Goal: Find specific page/section: Find specific page/section

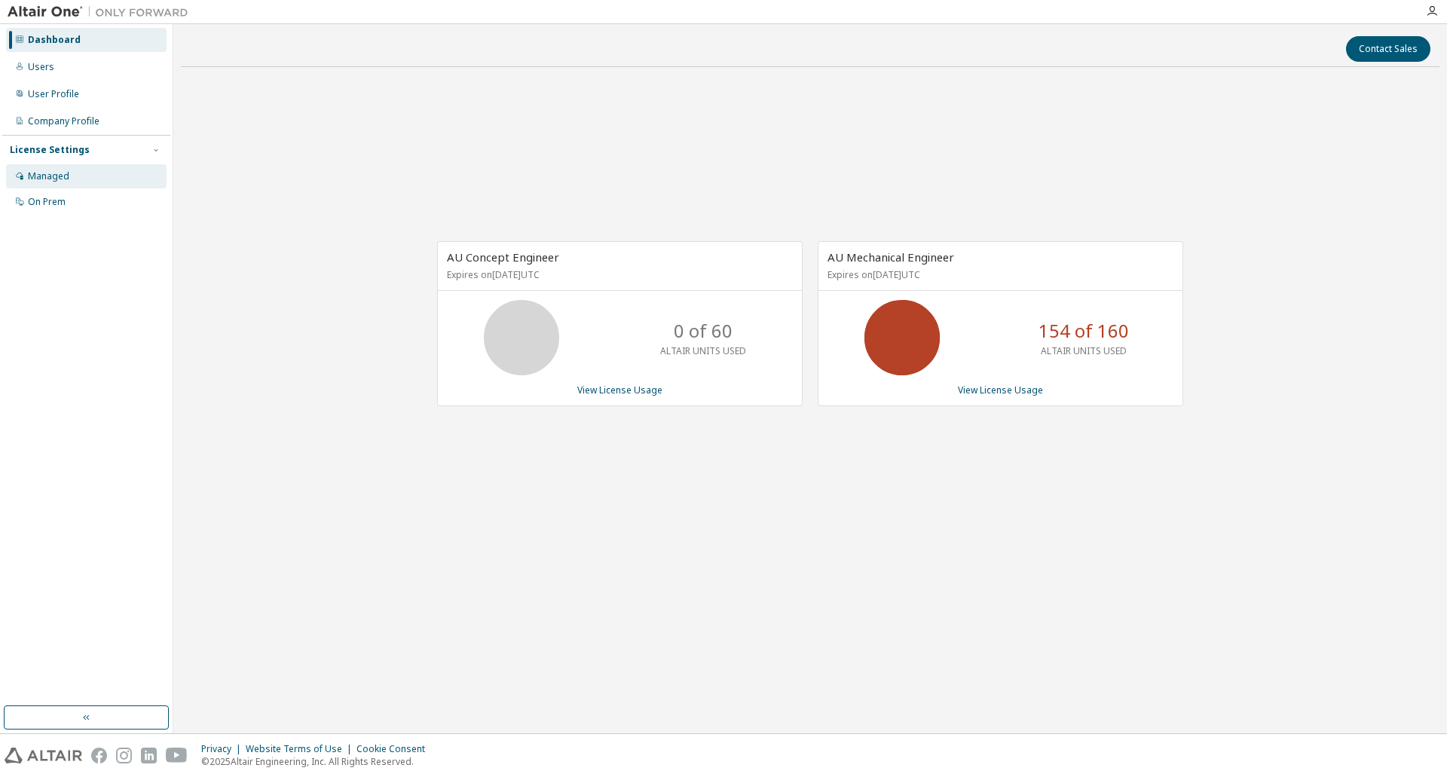
click at [44, 181] on div "Managed" at bounding box center [48, 176] width 41 height 12
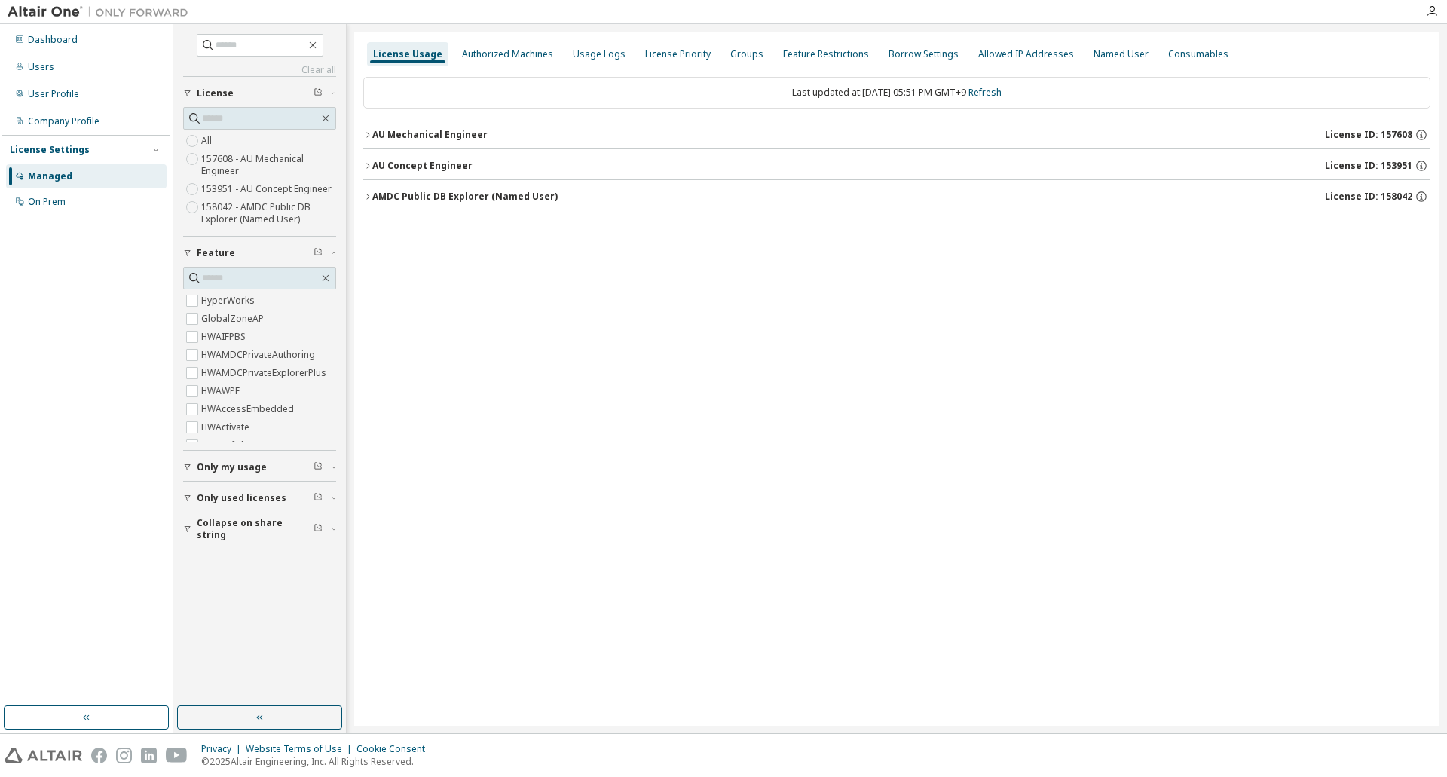
click at [185, 501] on icon "button" at bounding box center [187, 498] width 9 height 9
click at [369, 136] on icon "button" at bounding box center [367, 134] width 3 height 5
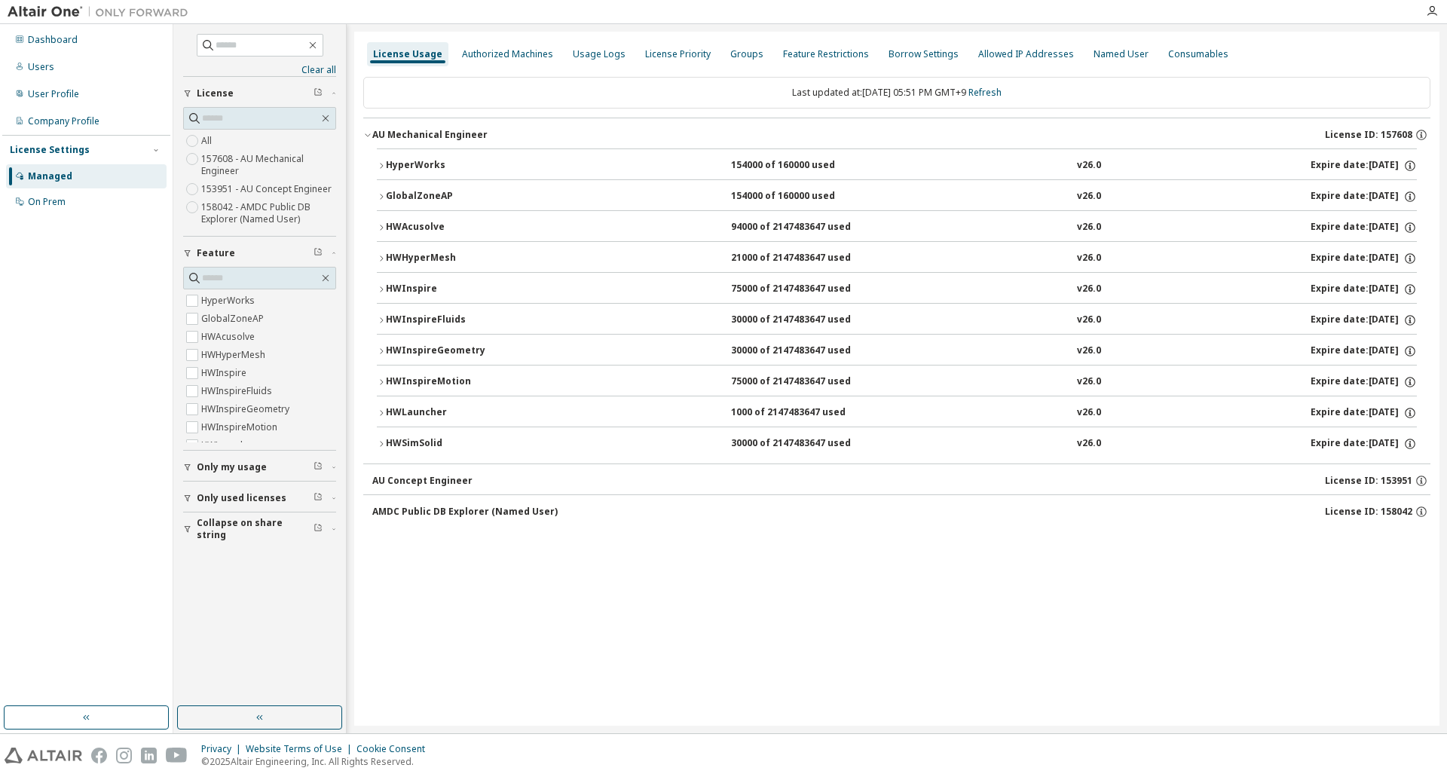
click at [383, 442] on icon "button" at bounding box center [381, 443] width 9 height 9
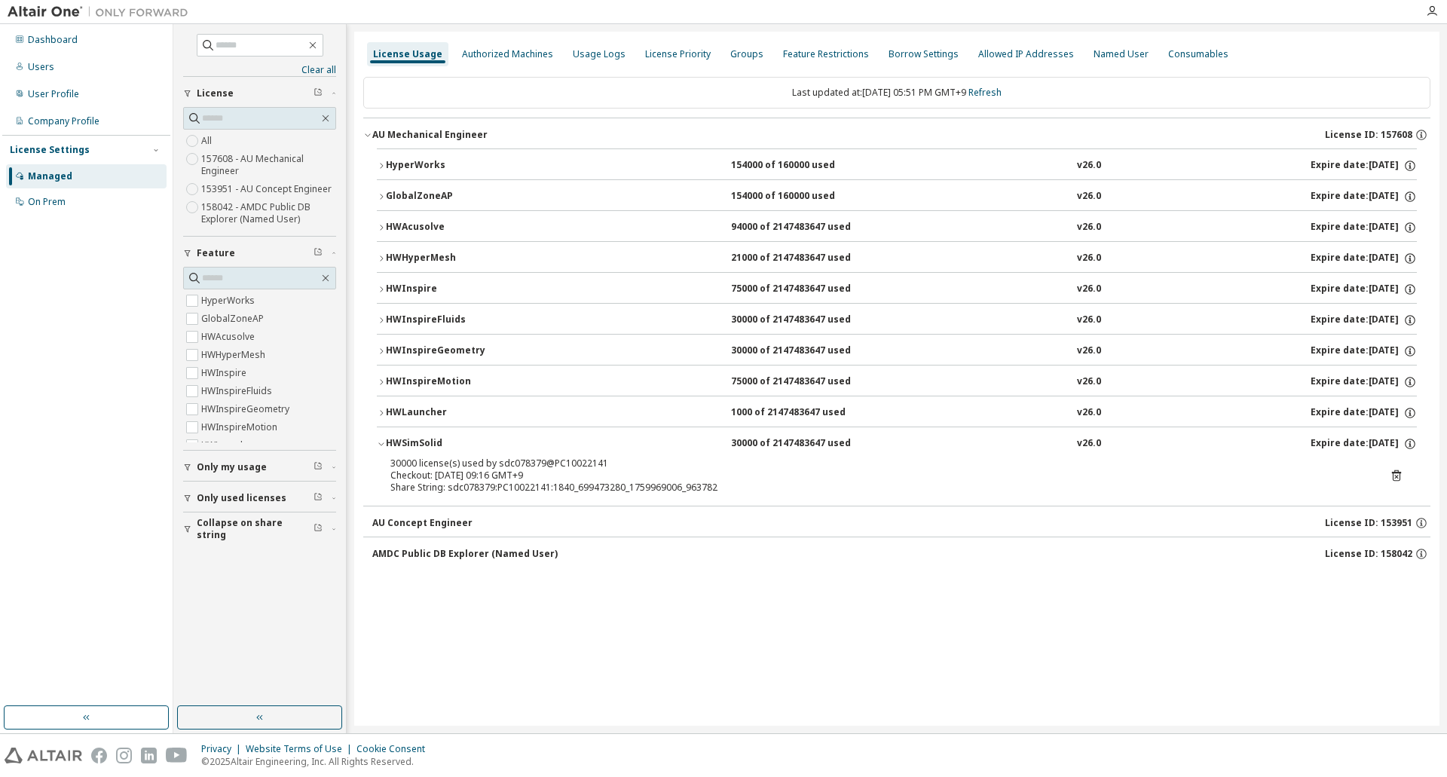
click at [383, 442] on icon "button" at bounding box center [381, 443] width 9 height 9
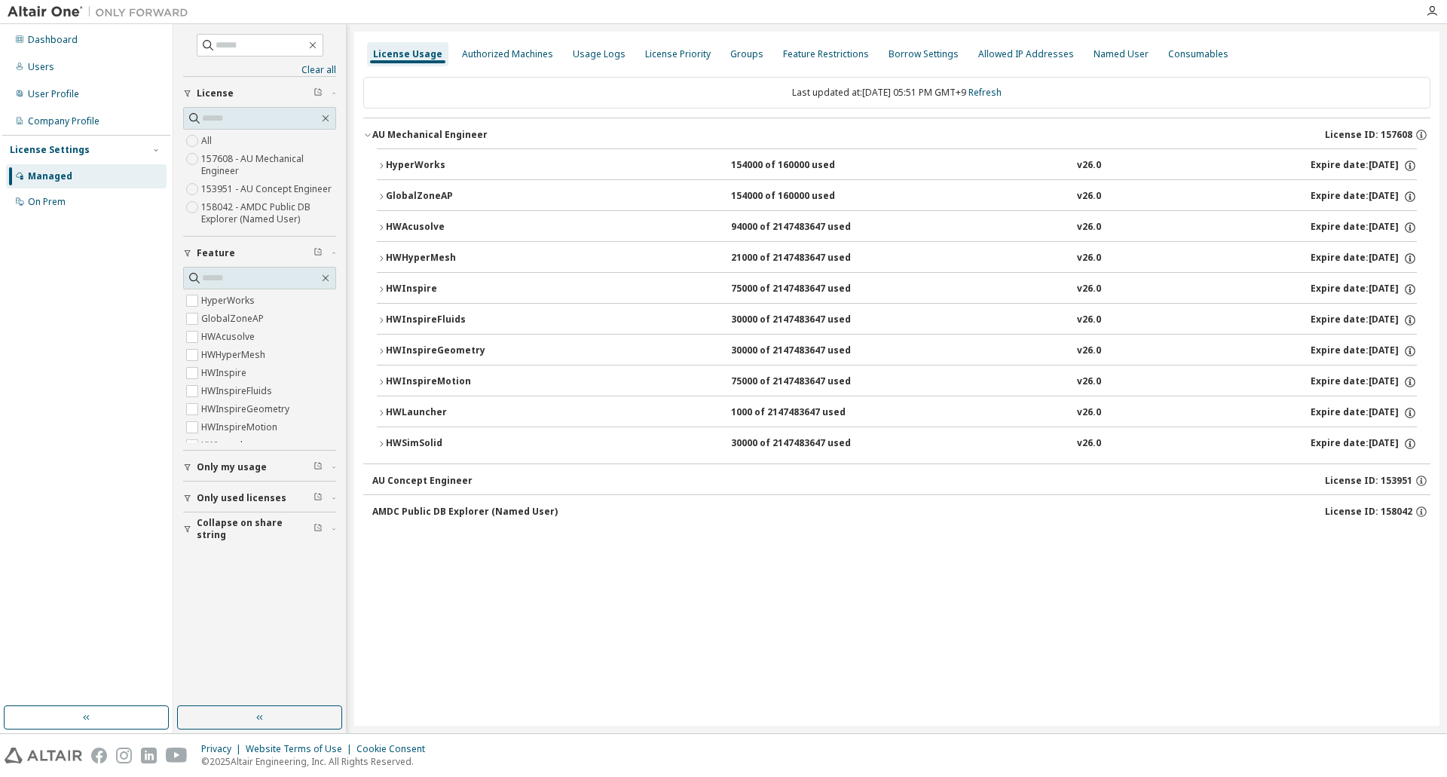
click at [383, 416] on icon "button" at bounding box center [381, 413] width 9 height 9
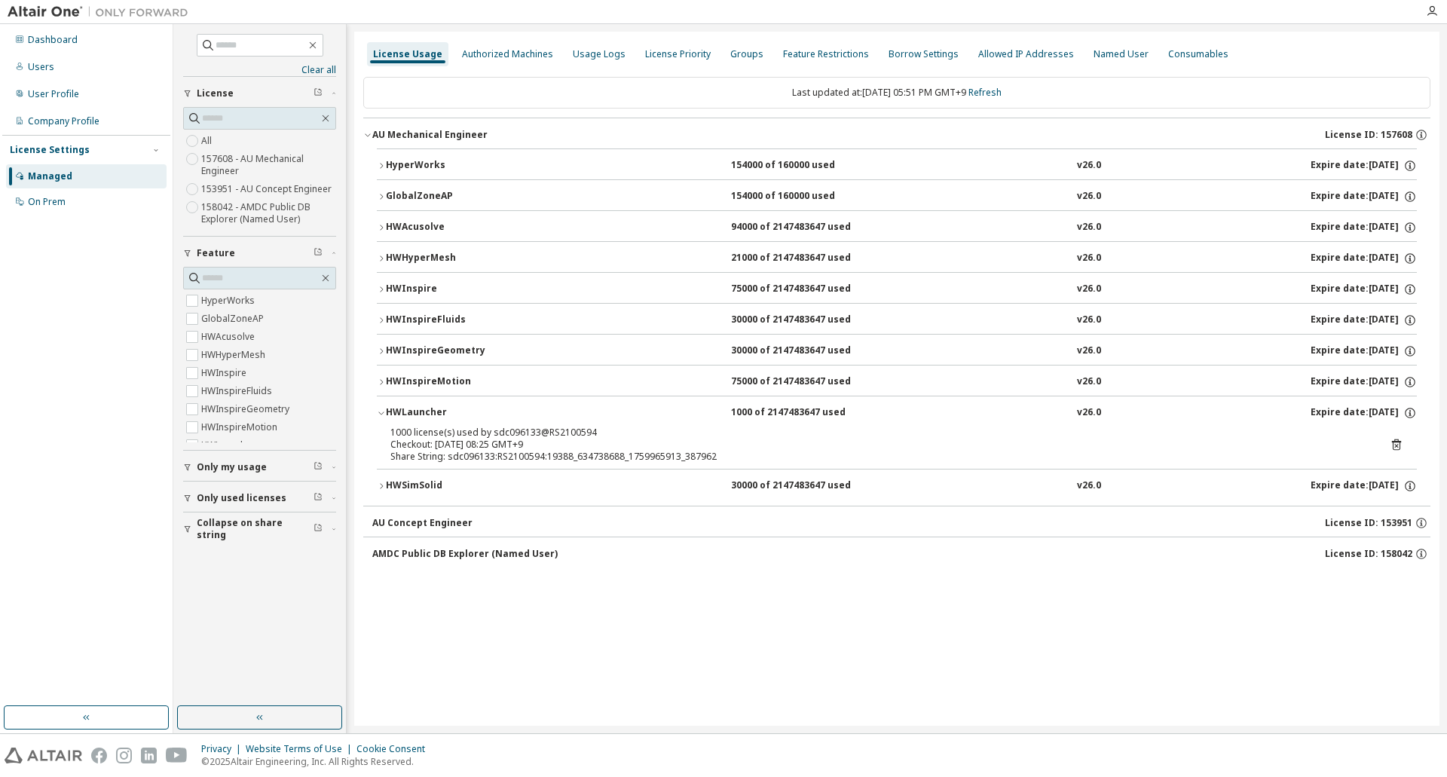
click at [387, 383] on div "HWInspireMotion" at bounding box center [454, 382] width 136 height 14
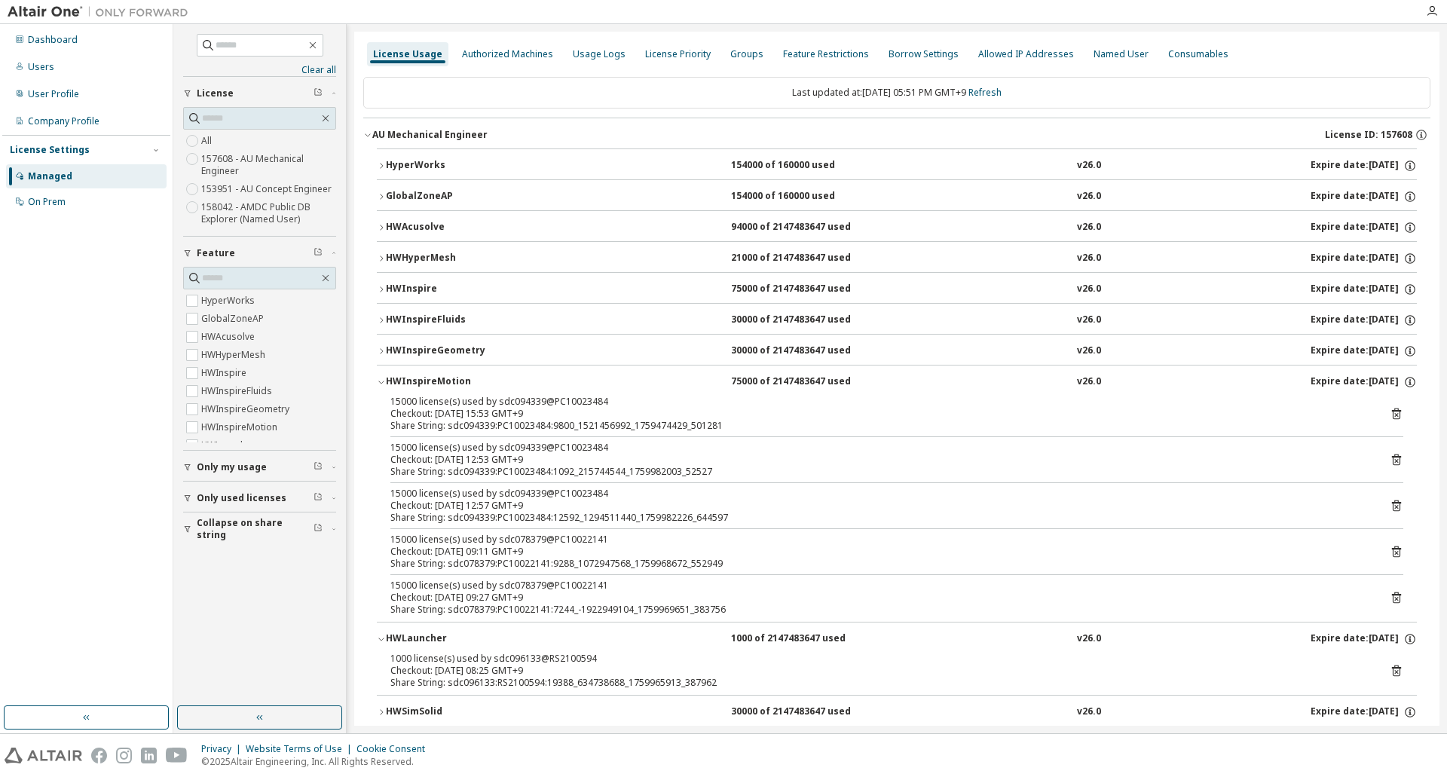
click at [382, 380] on icon "button" at bounding box center [381, 382] width 9 height 9
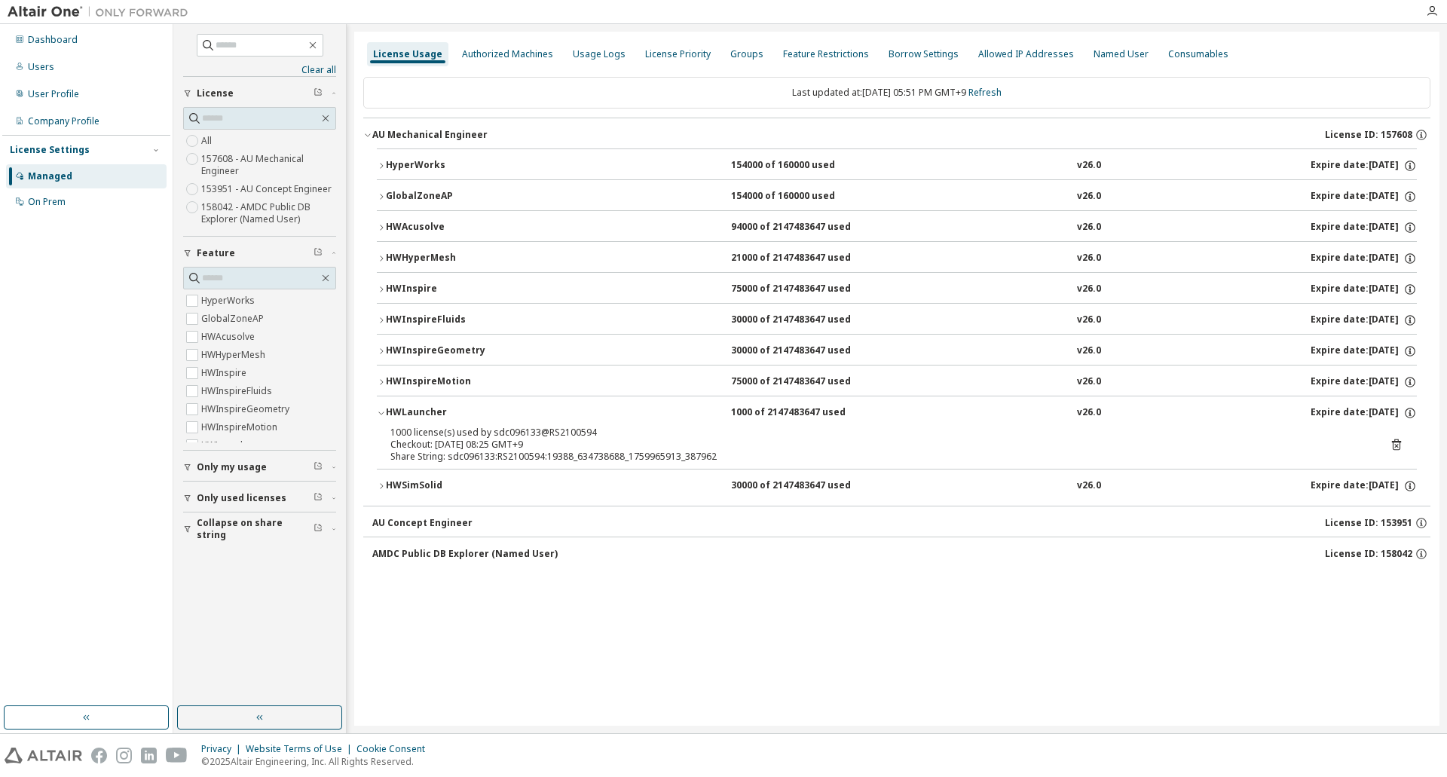
click at [384, 346] on button "HWInspireGeometry 30000 of 2147483647 used v26.0 Expire date: [DATE]" at bounding box center [897, 351] width 1040 height 33
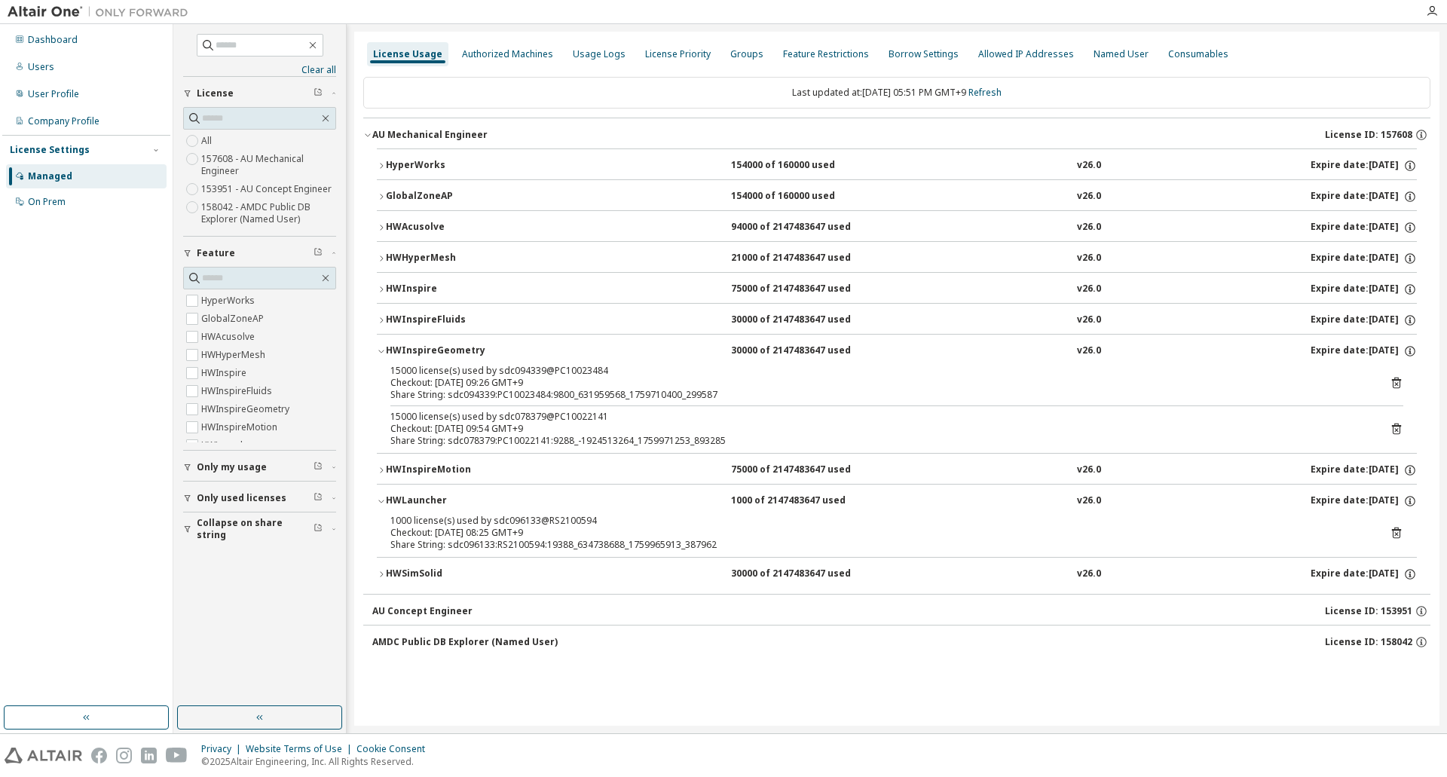
click at [384, 348] on icon "button" at bounding box center [381, 351] width 9 height 9
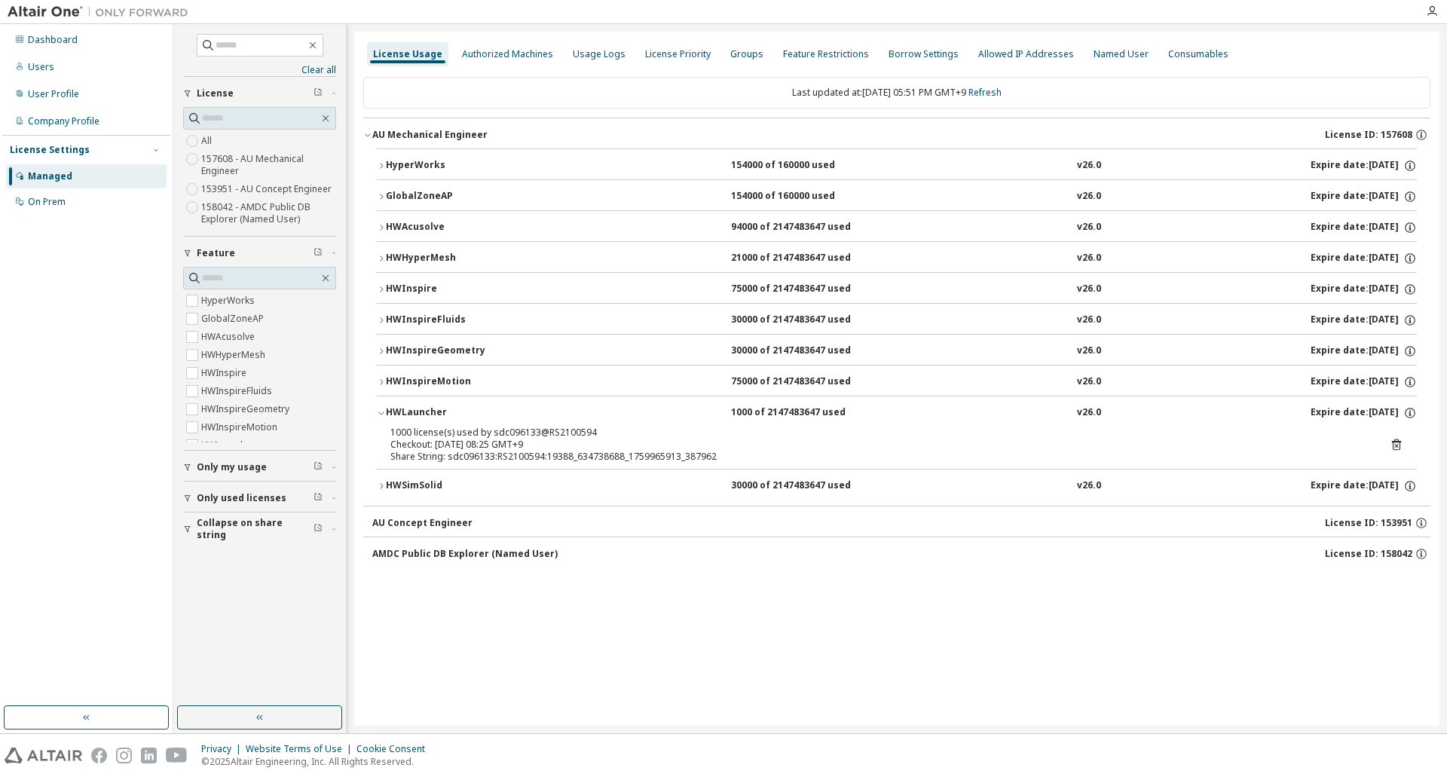
click at [382, 320] on icon "button" at bounding box center [381, 320] width 9 height 9
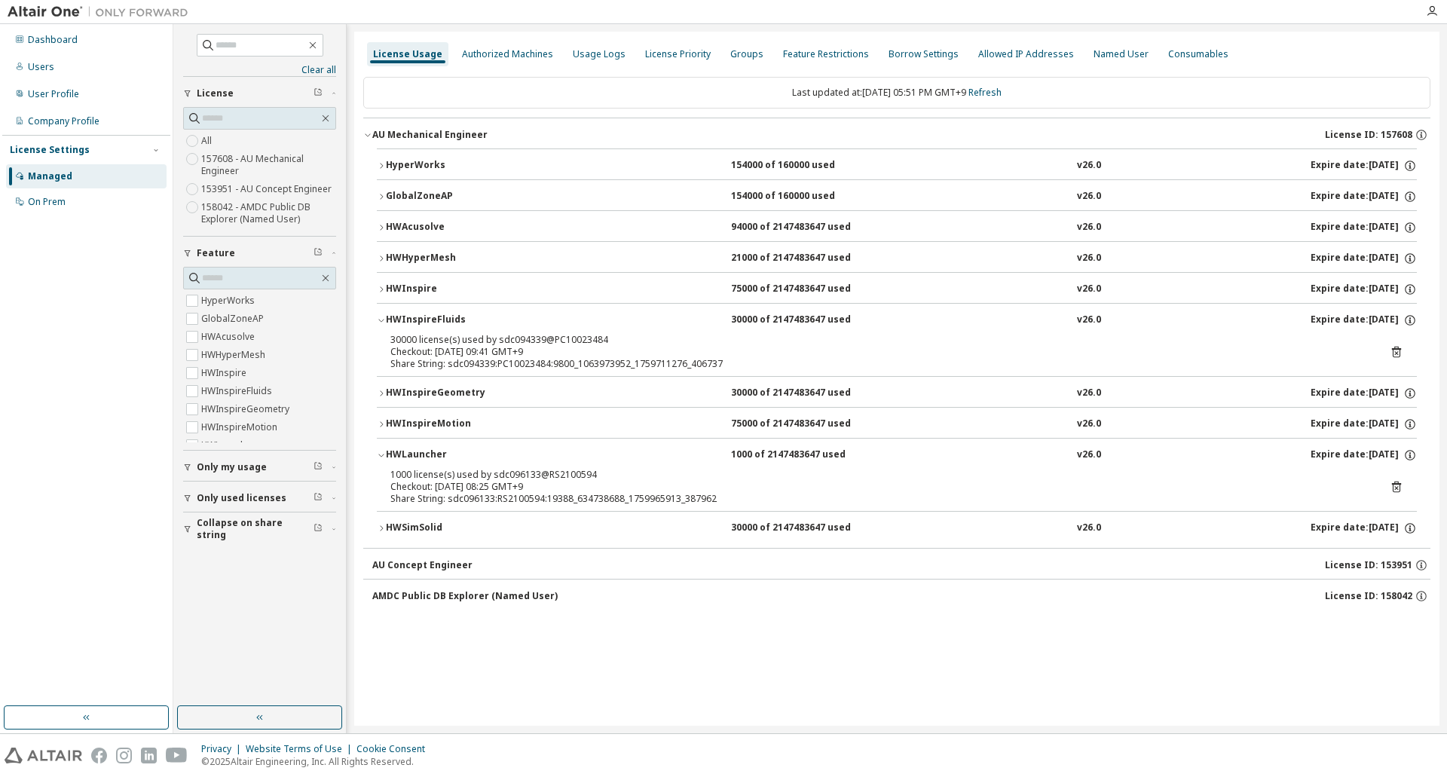
click at [382, 320] on icon "button" at bounding box center [381, 320] width 9 height 9
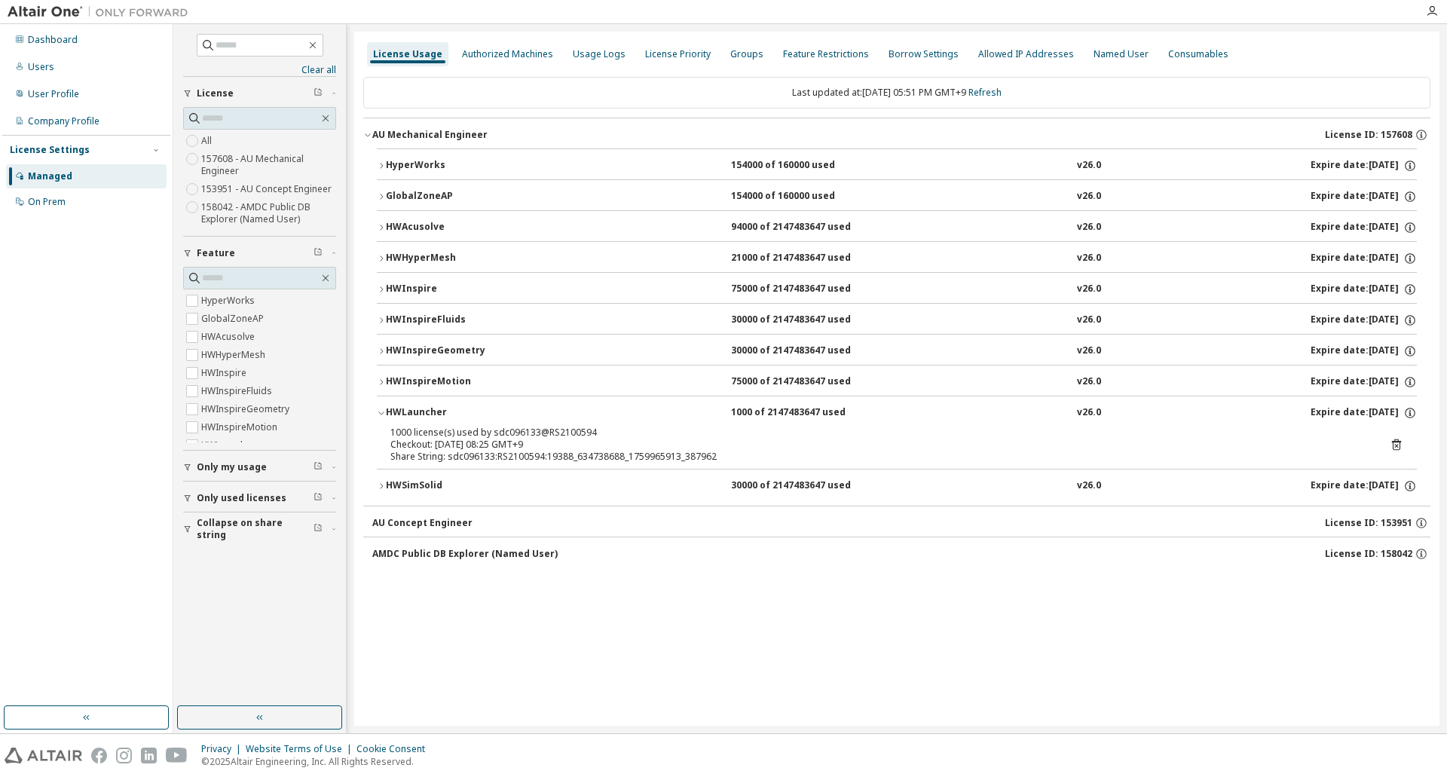
click at [381, 289] on icon "button" at bounding box center [381, 289] width 9 height 9
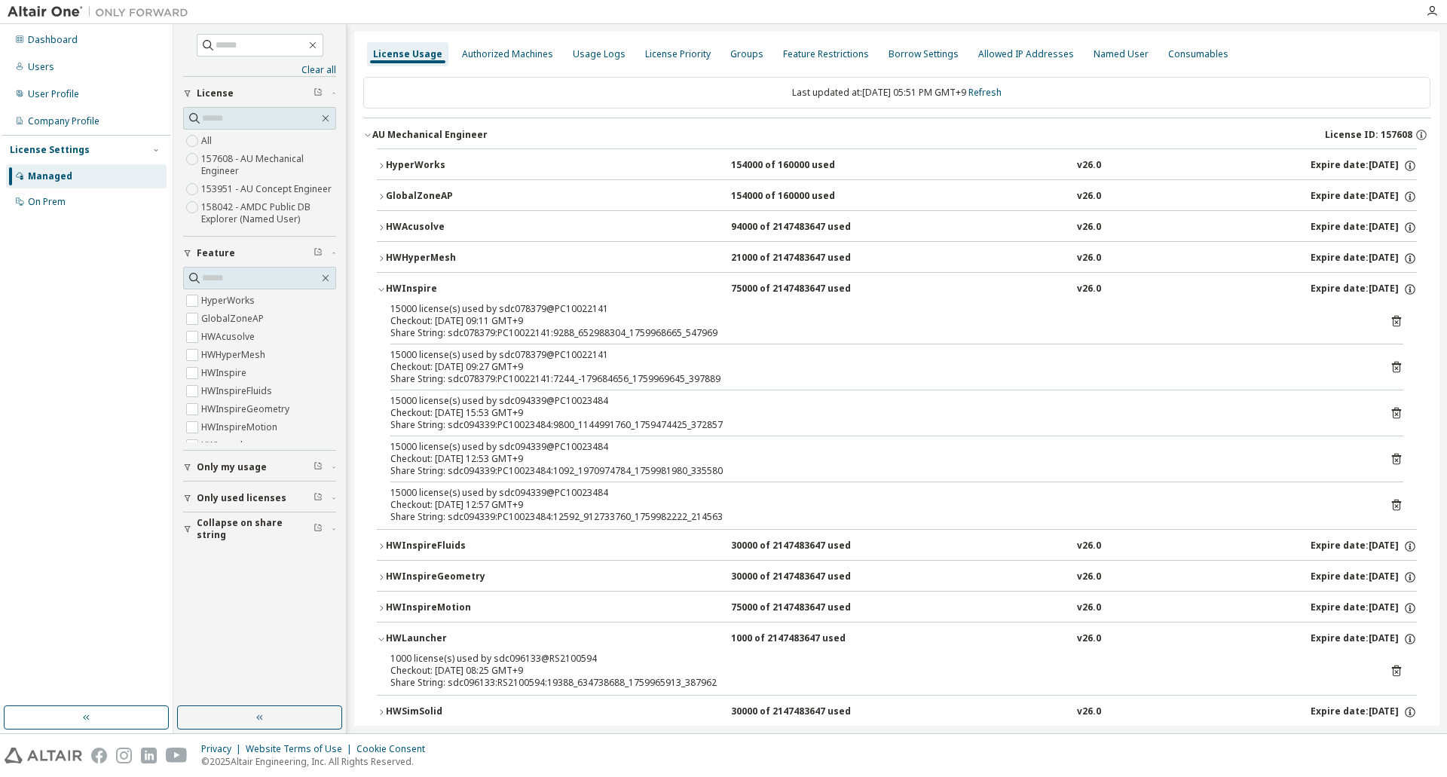
click at [384, 290] on icon "button" at bounding box center [381, 289] width 9 height 9
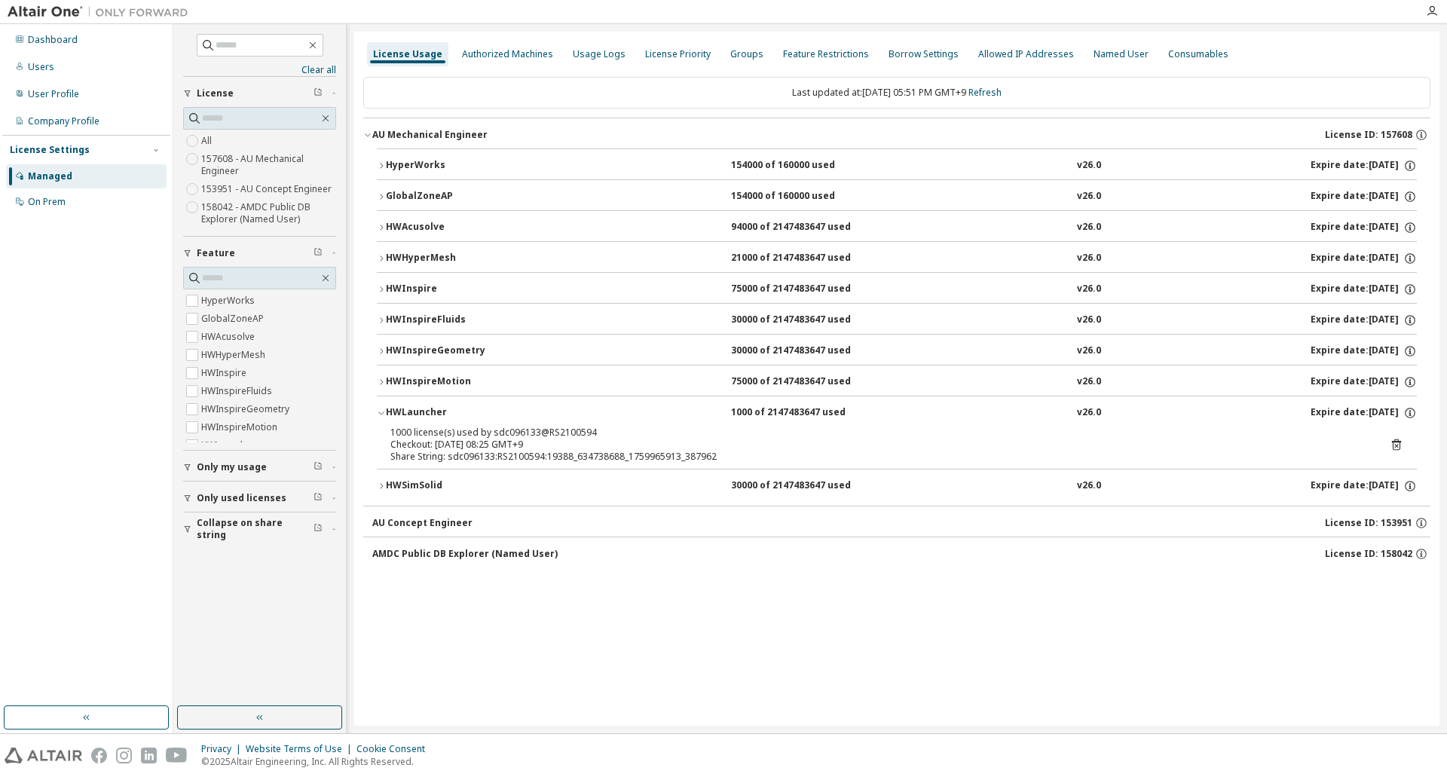
click at [381, 258] on icon "button" at bounding box center [381, 258] width 9 height 9
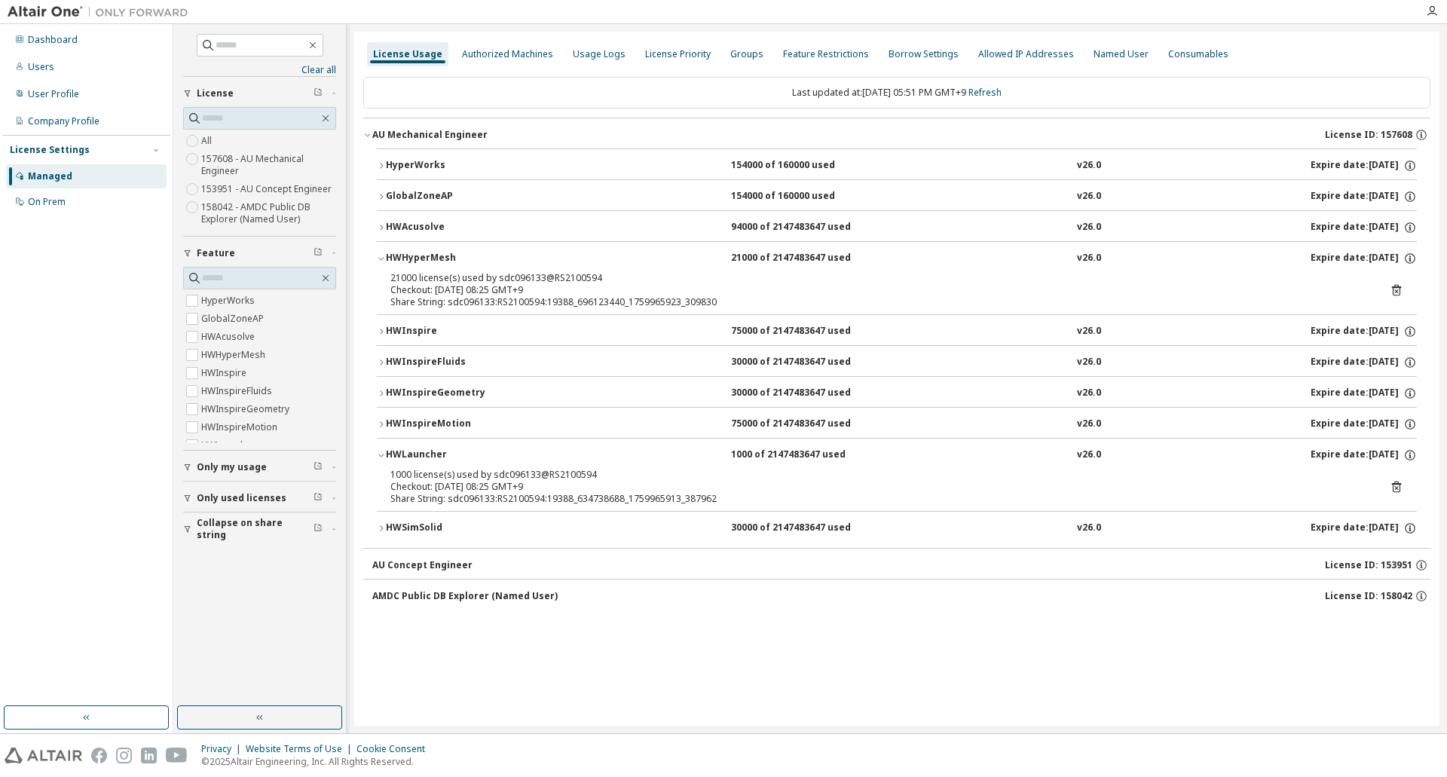
click at [381, 258] on icon "button" at bounding box center [381, 258] width 9 height 9
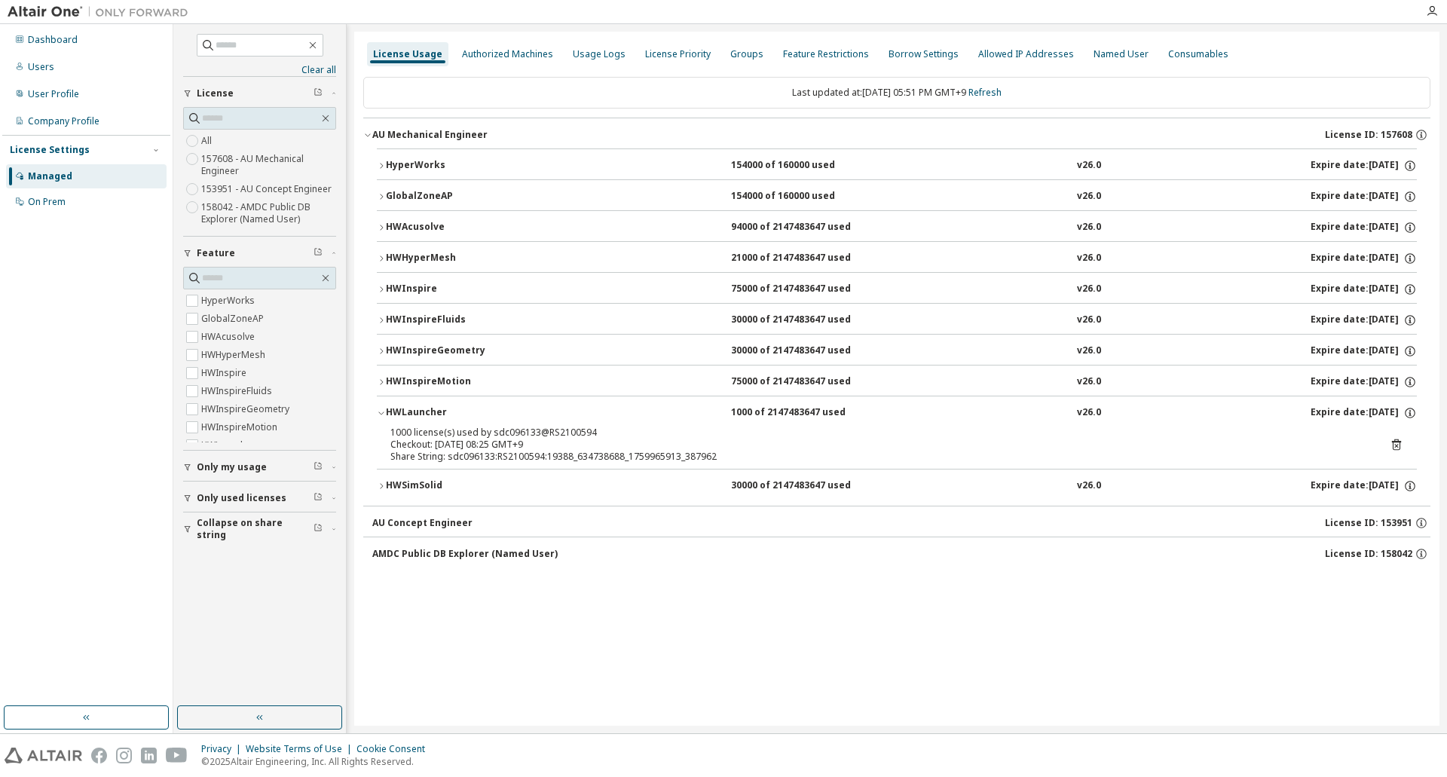
click at [389, 227] on div "HWAcusolve" at bounding box center [454, 228] width 136 height 14
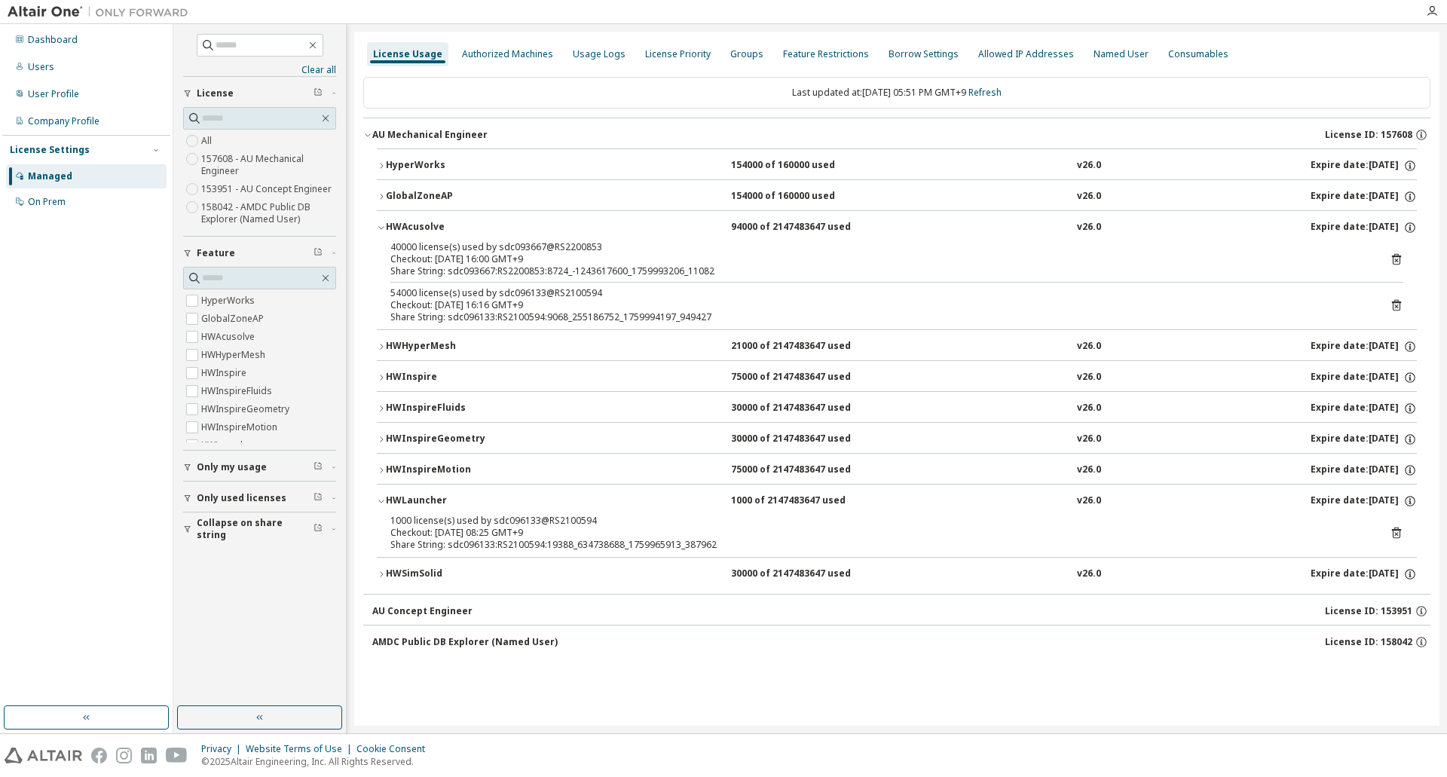
click at [381, 224] on icon "button" at bounding box center [381, 227] width 9 height 9
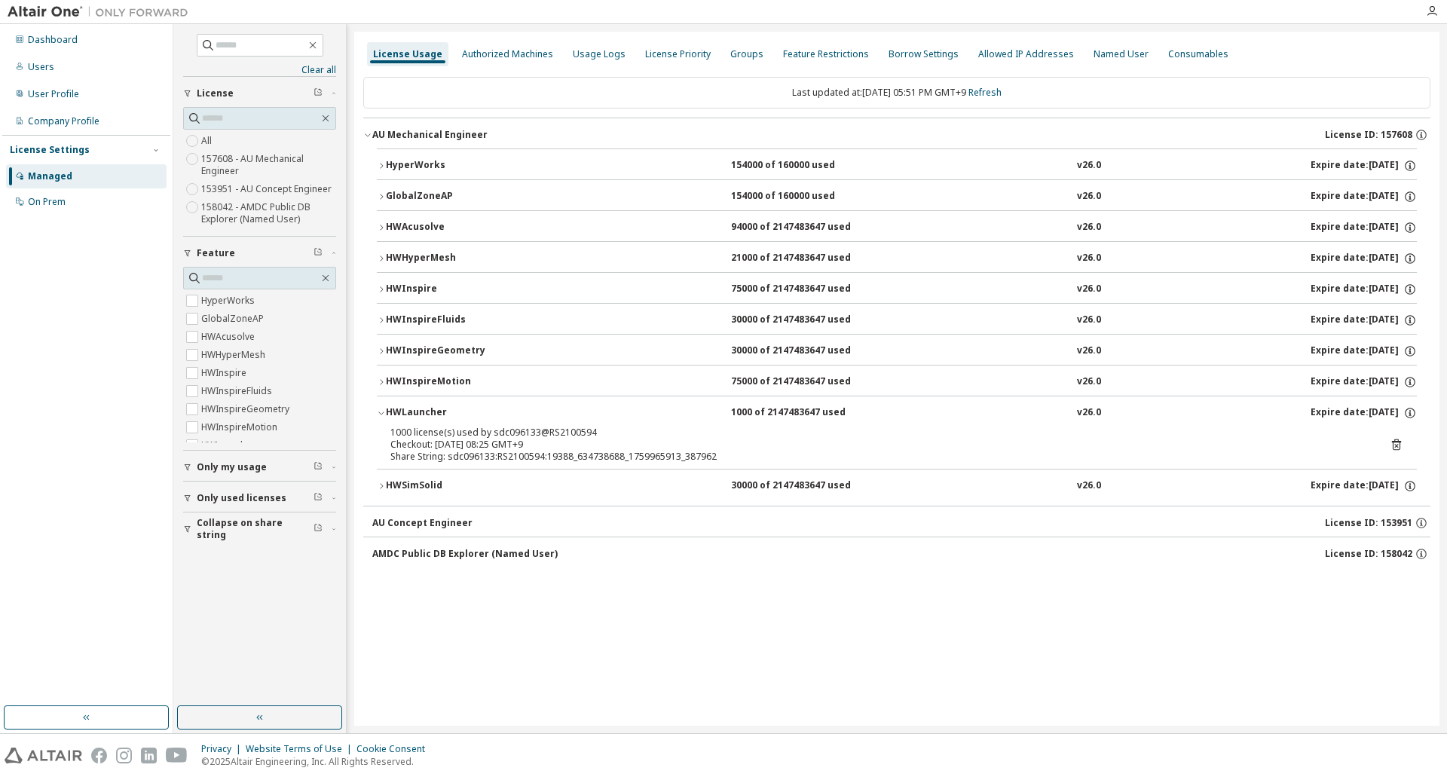
click at [377, 193] on icon "button" at bounding box center [381, 196] width 9 height 9
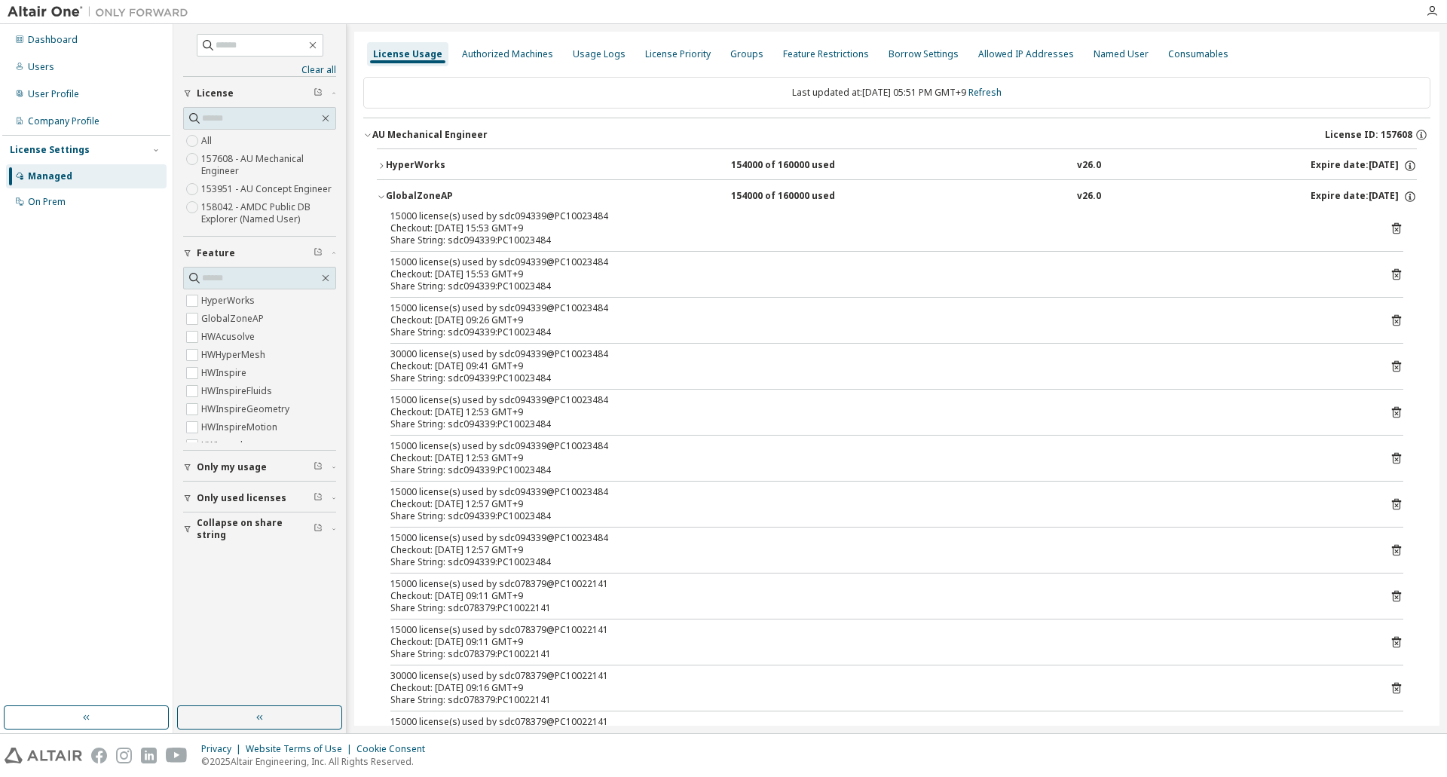
click at [377, 193] on icon "button" at bounding box center [381, 196] width 9 height 9
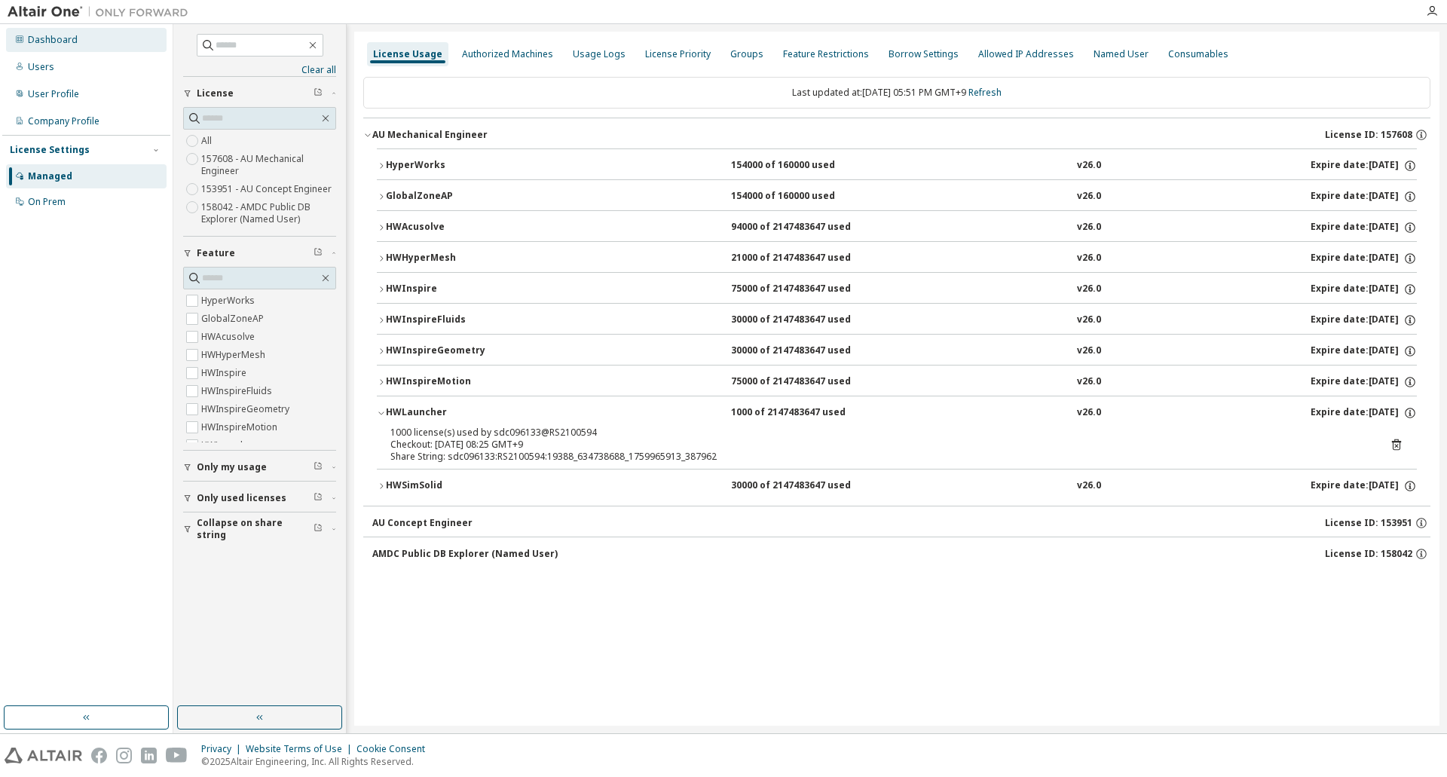
click at [86, 43] on div "Dashboard" at bounding box center [86, 40] width 161 height 24
